Goal: Navigation & Orientation: Find specific page/section

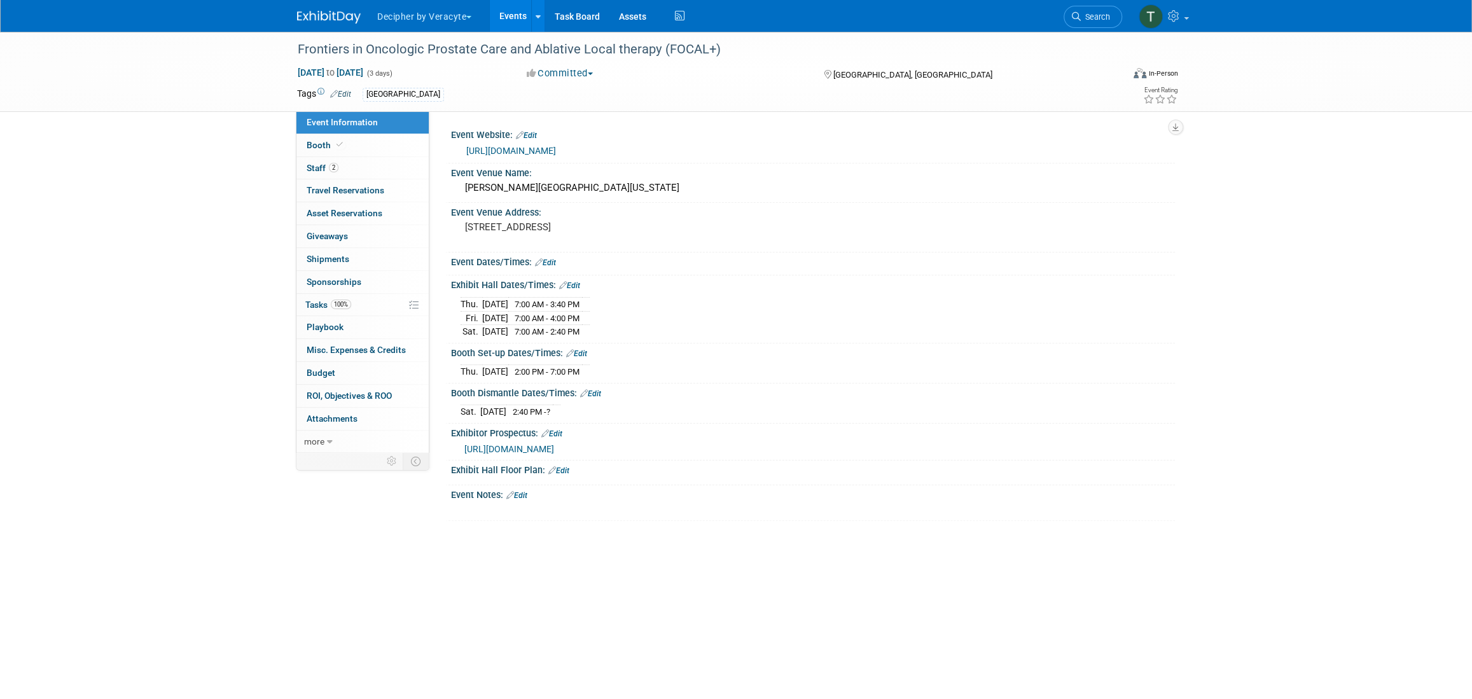
click at [473, 8] on button "Decipher by Veracyte" at bounding box center [431, 14] width 111 height 28
click at [523, 19] on link "Events" at bounding box center [513, 16] width 46 height 32
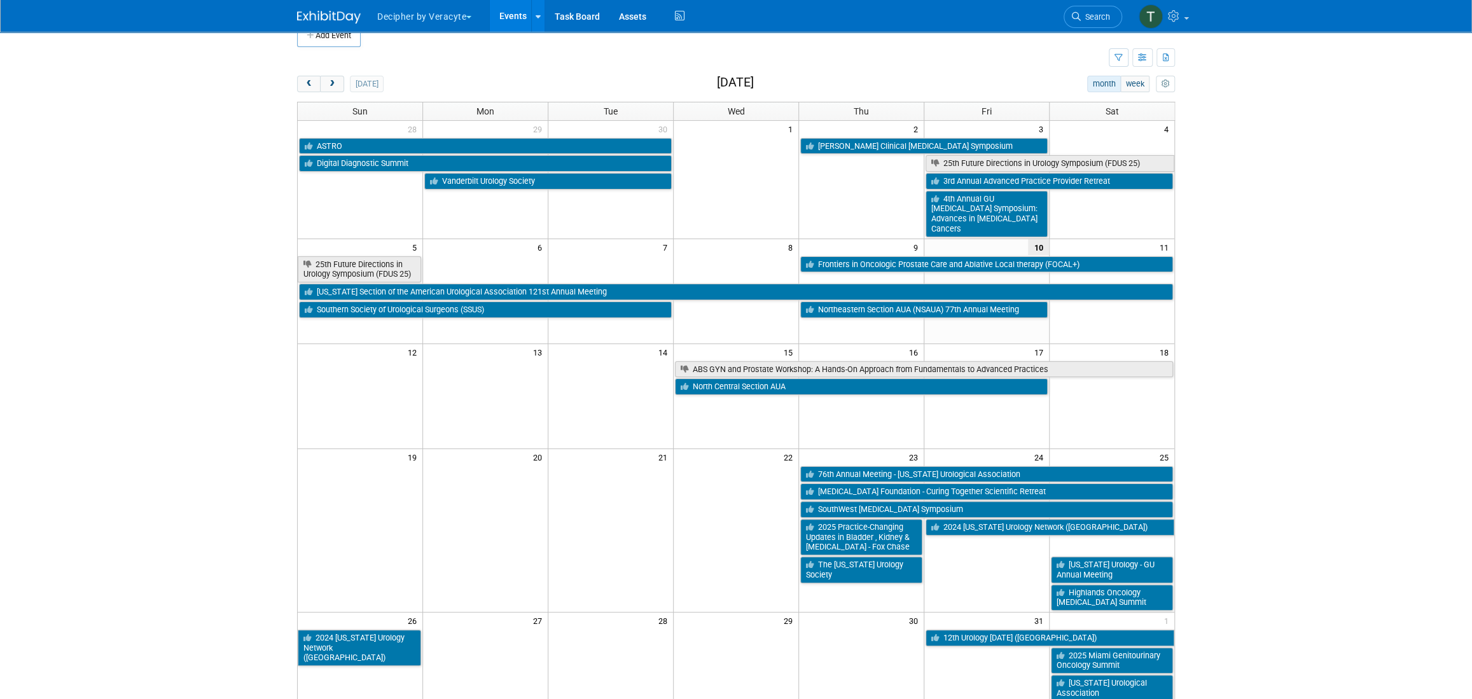
scroll to position [36, 0]
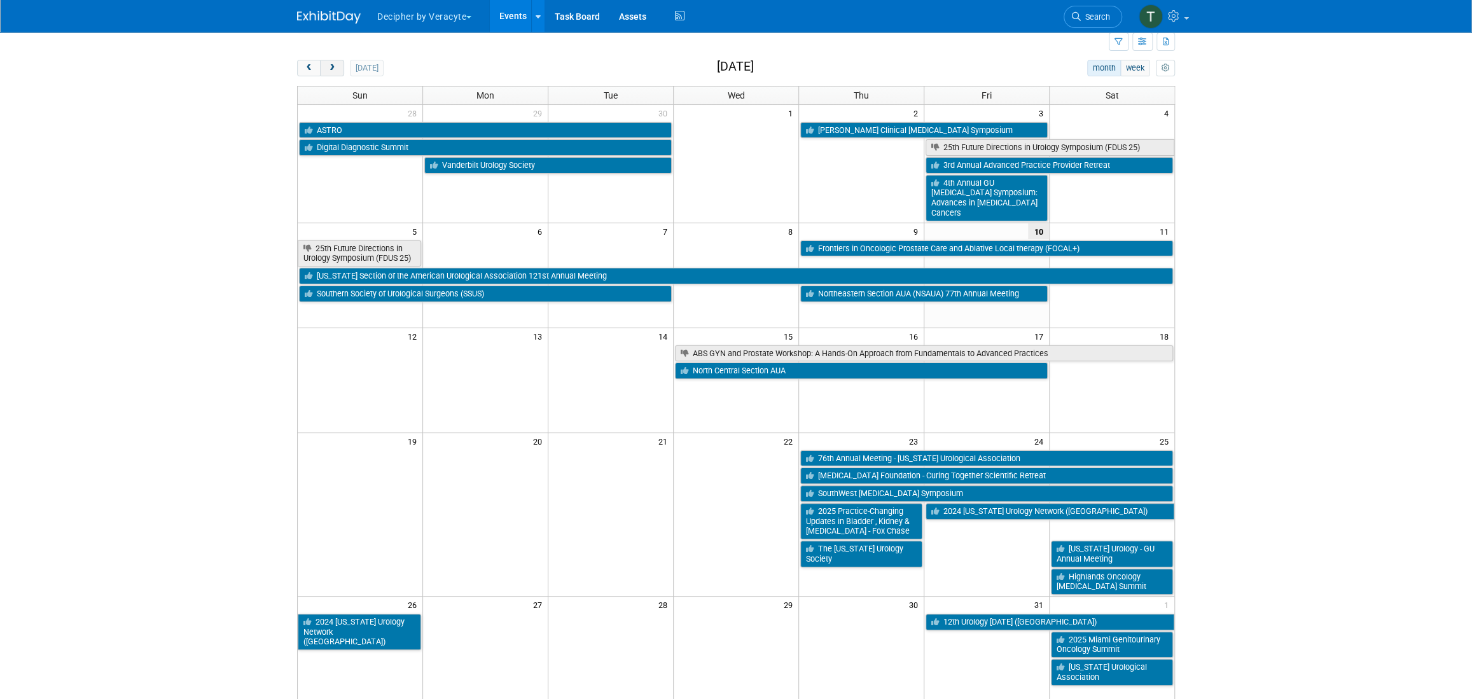
click at [327, 71] on span "next" at bounding box center [332, 68] width 10 height 8
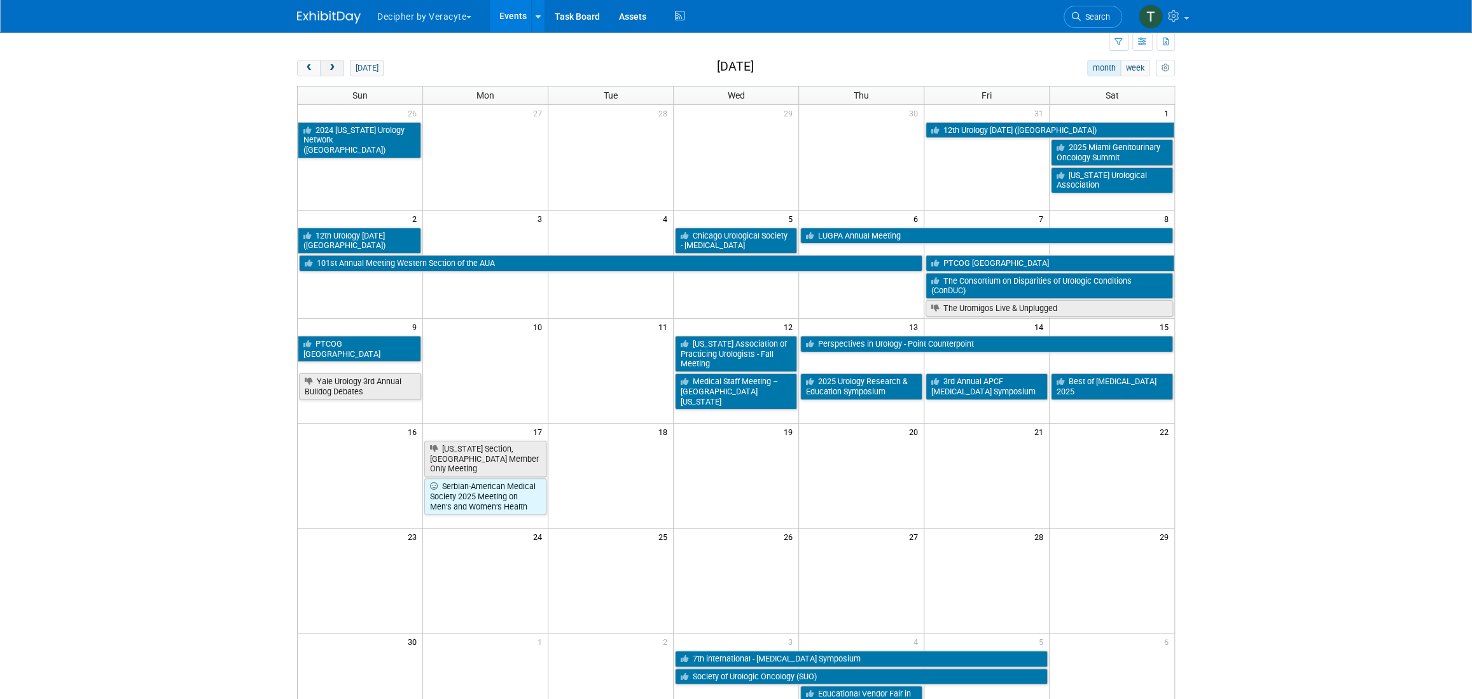
click at [327, 71] on span "next" at bounding box center [332, 68] width 10 height 8
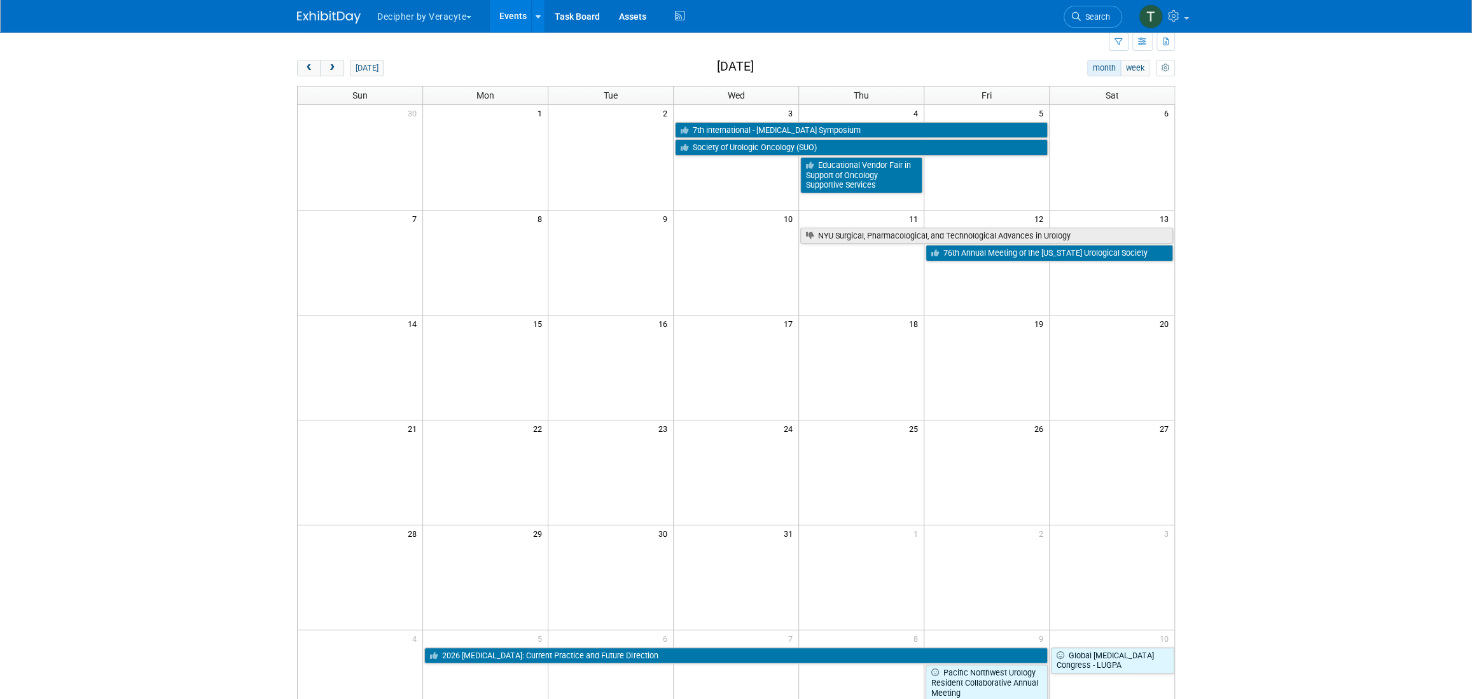
click at [468, 407] on td at bounding box center [485, 367] width 125 height 105
click at [312, 66] on span "prev" at bounding box center [309, 68] width 10 height 8
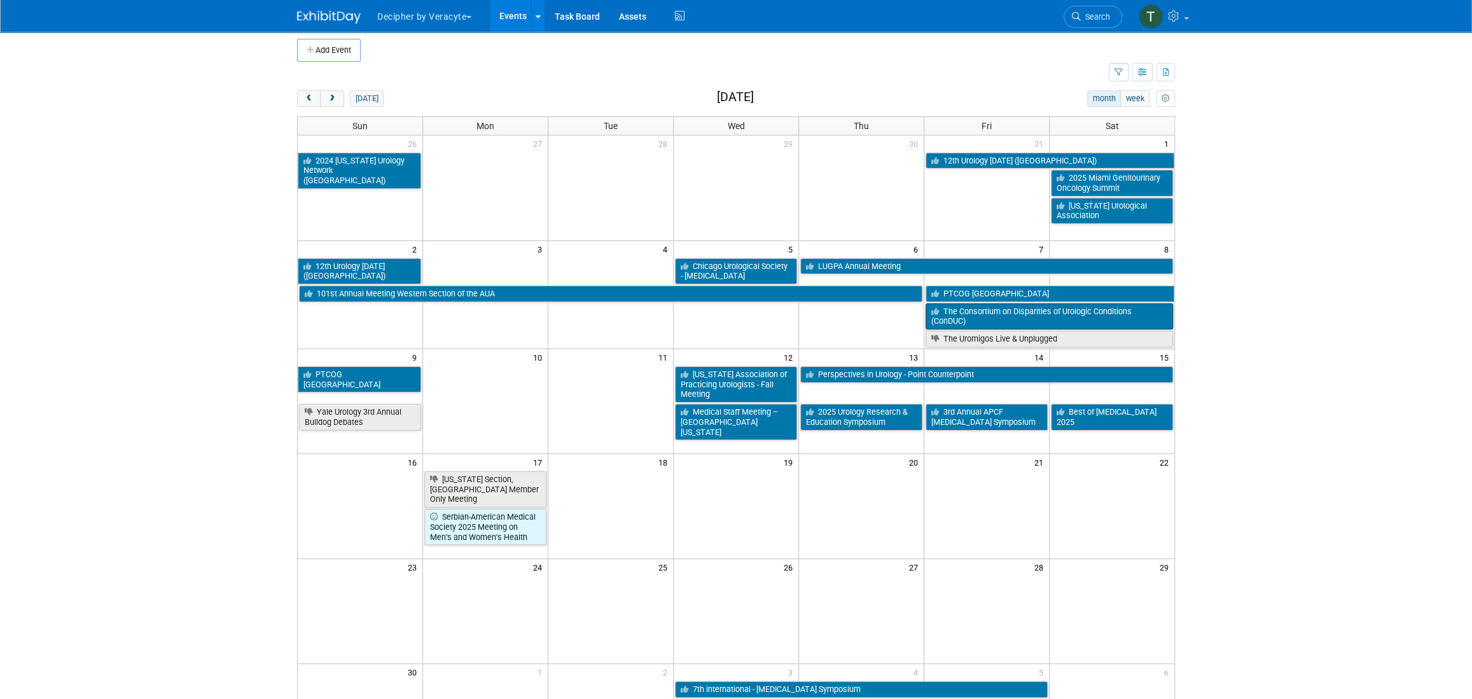
scroll to position [0, 0]
